Goal: Task Accomplishment & Management: Manage account settings

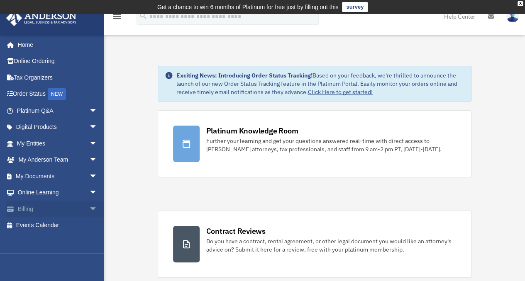
click at [89, 207] on span "arrow_drop_down" at bounding box center [97, 209] width 17 height 17
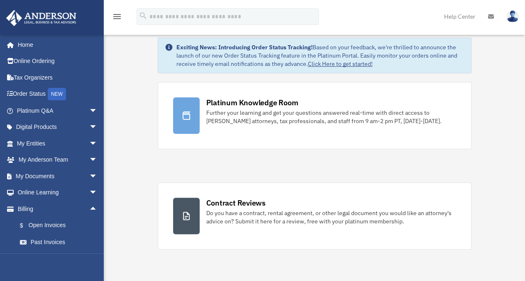
scroll to position [42, 0]
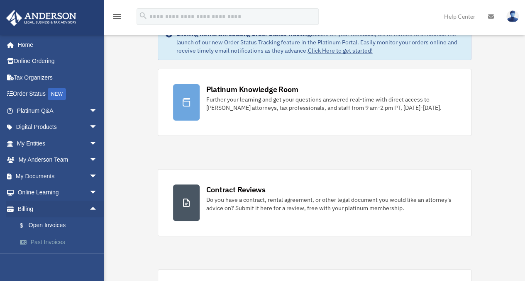
click at [34, 240] on link "Past Invoices" at bounding box center [61, 242] width 98 height 17
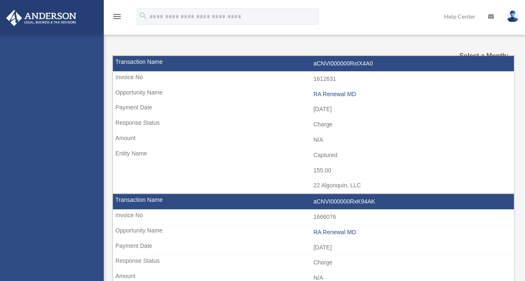
select select
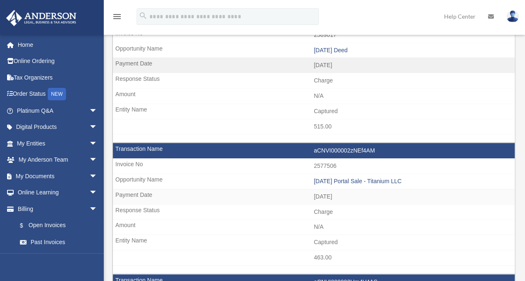
scroll to position [101, 0]
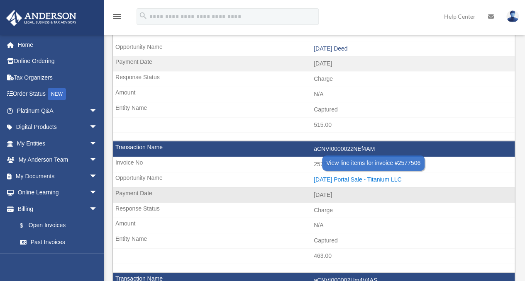
click at [359, 176] on div "2025.08.31 Portal Sale - Titanium LLC" at bounding box center [412, 179] width 197 height 7
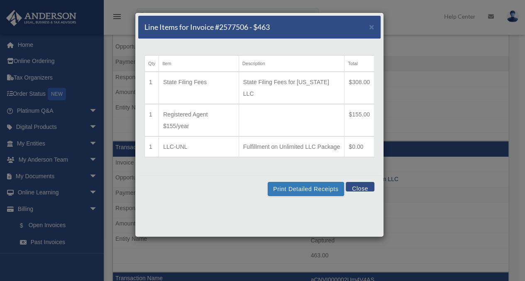
click at [362, 182] on button "Close" at bounding box center [360, 187] width 29 height 10
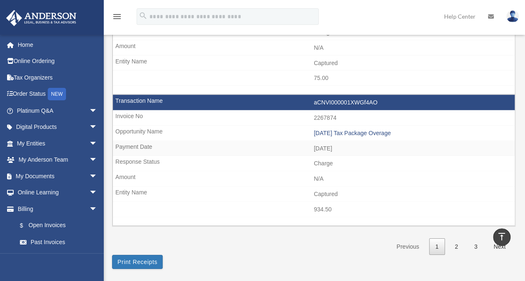
scroll to position [1363, 0]
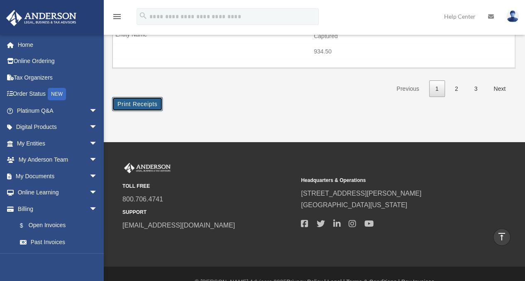
click at [133, 97] on button "Print Receipts" at bounding box center [137, 104] width 51 height 14
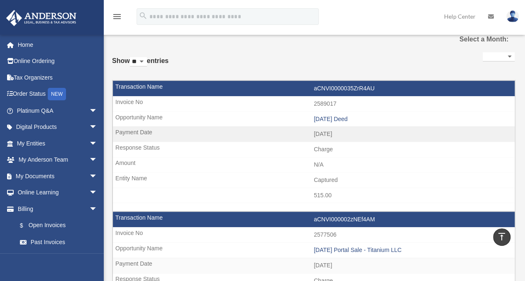
scroll to position [0, 0]
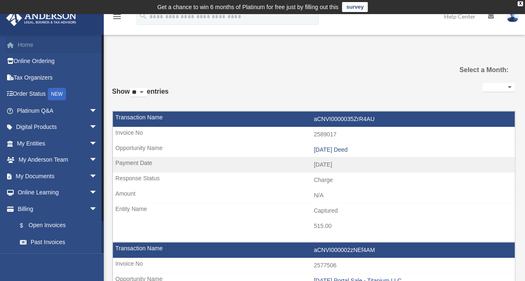
click at [27, 42] on link "Home" at bounding box center [58, 45] width 104 height 17
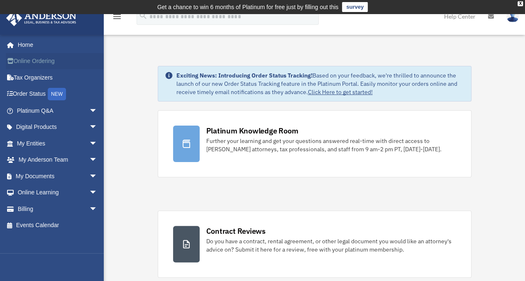
click at [50, 60] on link "Online Ordering" at bounding box center [58, 61] width 104 height 17
